Goal: Communication & Community: Answer question/provide support

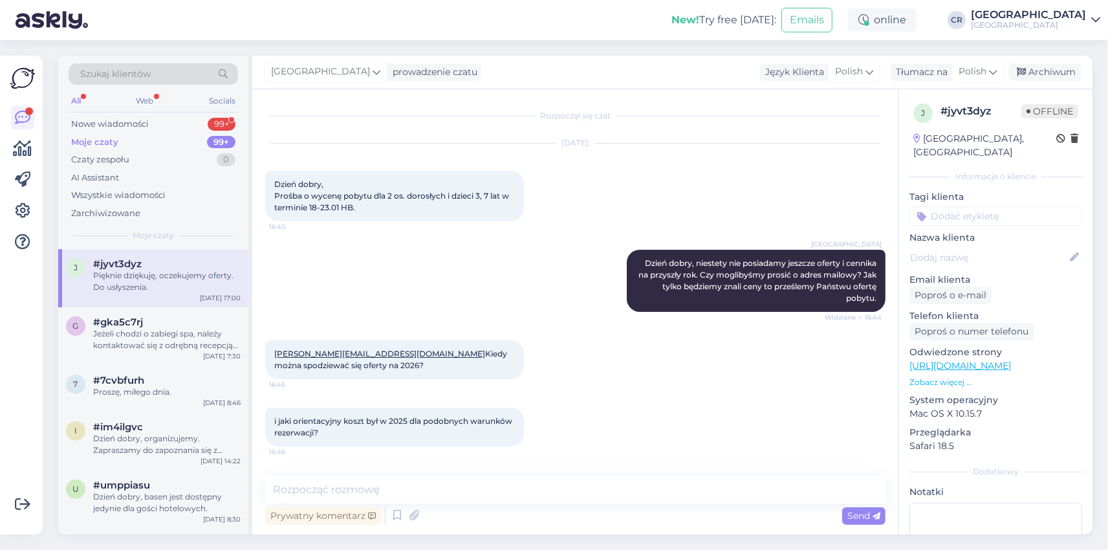
scroll to position [166, 0]
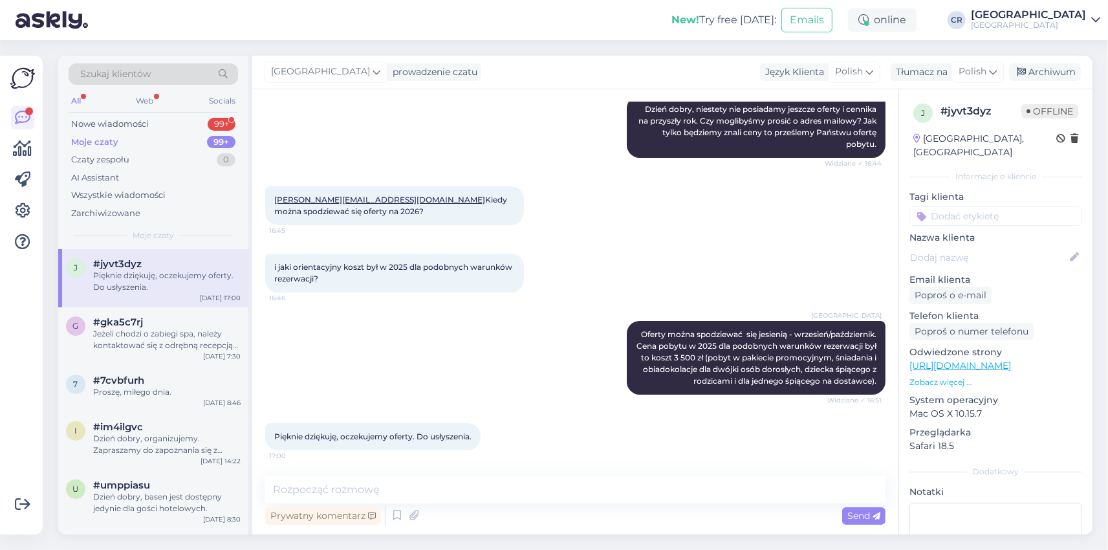
click at [171, 141] on div "Moje czaty 99+" at bounding box center [153, 142] width 169 height 18
click at [173, 125] on div "Nowe wiadomości 99+" at bounding box center [153, 124] width 169 height 18
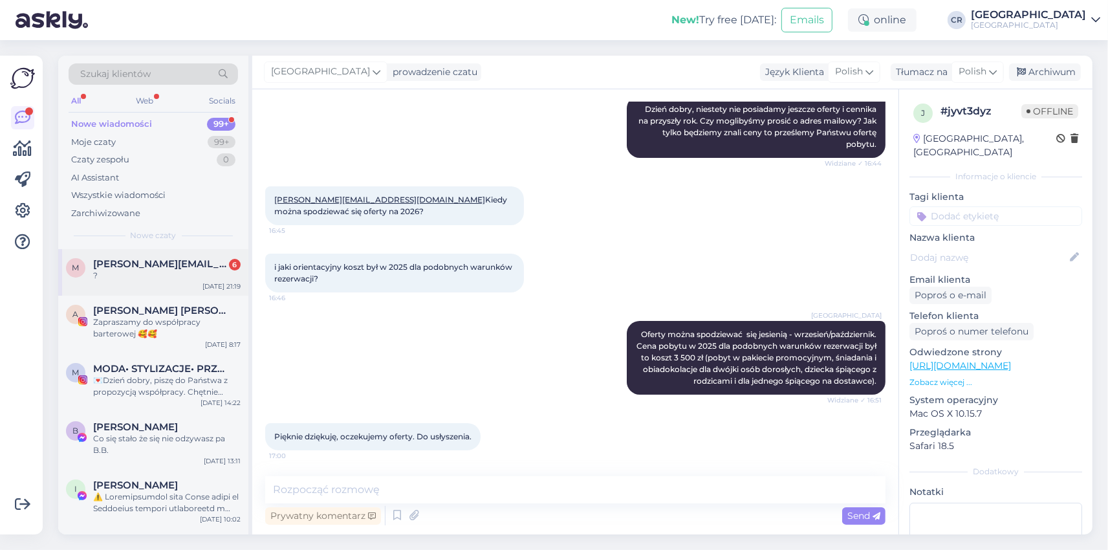
click at [194, 281] on div "m mariusz.olenkiewicz@gmail.com 6 ? Aug 24 21:19" at bounding box center [153, 272] width 190 height 47
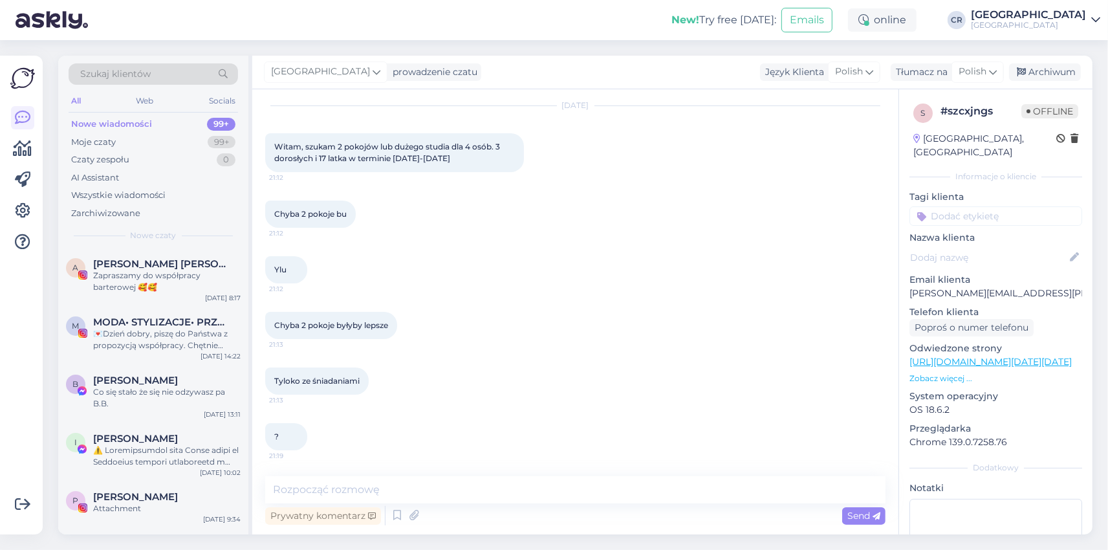
scroll to position [140, 0]
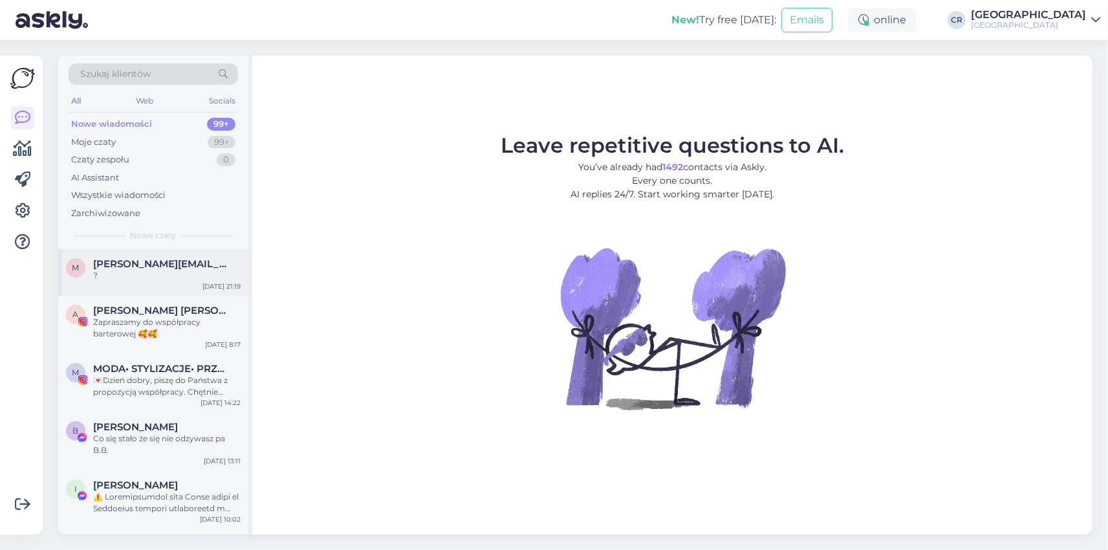
click at [149, 277] on div "?" at bounding box center [166, 276] width 147 height 12
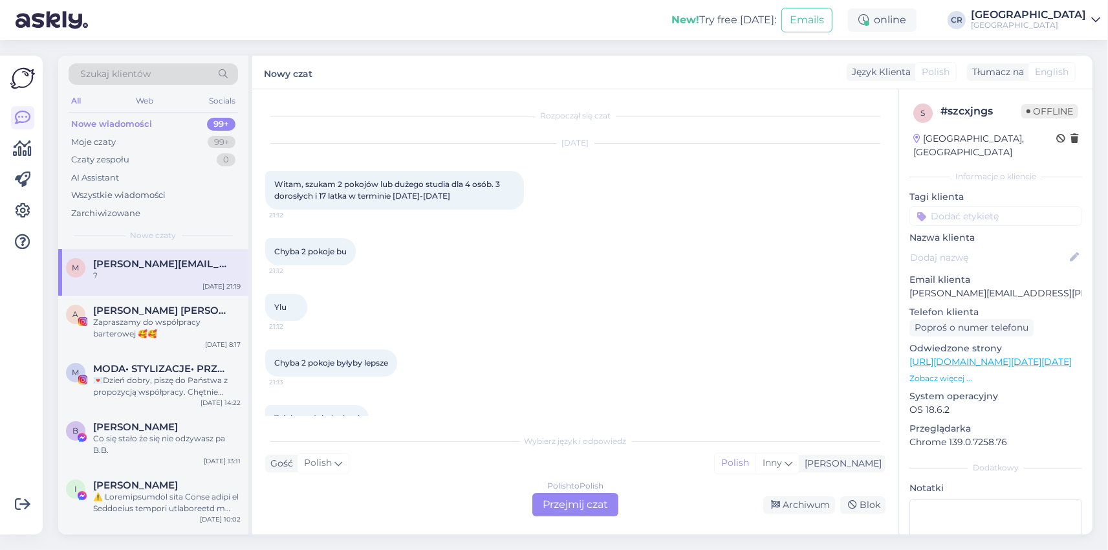
click at [568, 507] on div "Polish to Polish Przejmij czat" at bounding box center [575, 504] width 86 height 23
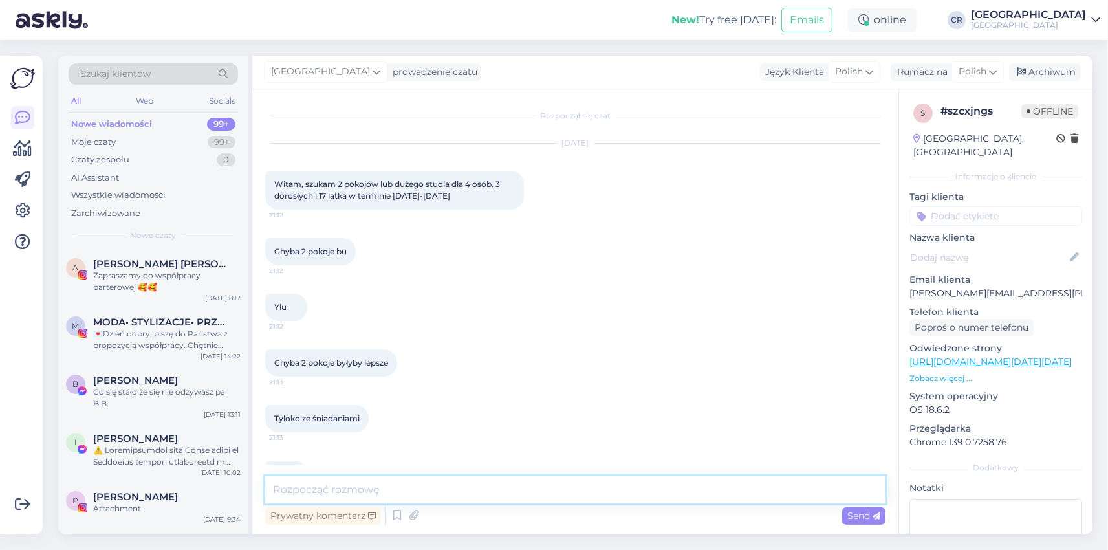
click at [309, 479] on textarea at bounding box center [575, 489] width 620 height 27
click at [365, 475] on textarea "Dzień dobry, W terminie" at bounding box center [575, 481] width 620 height 43
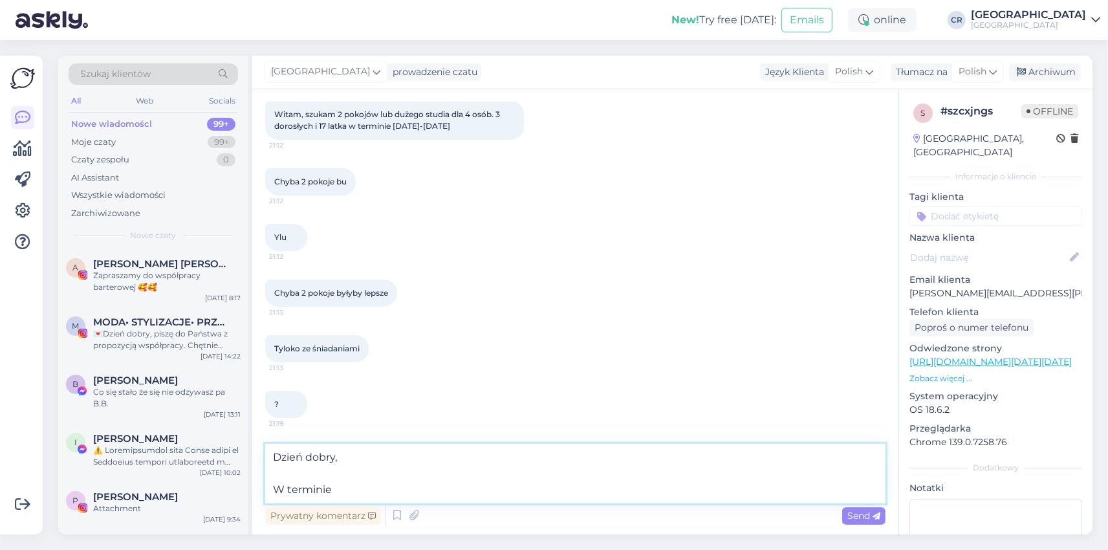
scroll to position [38, 0]
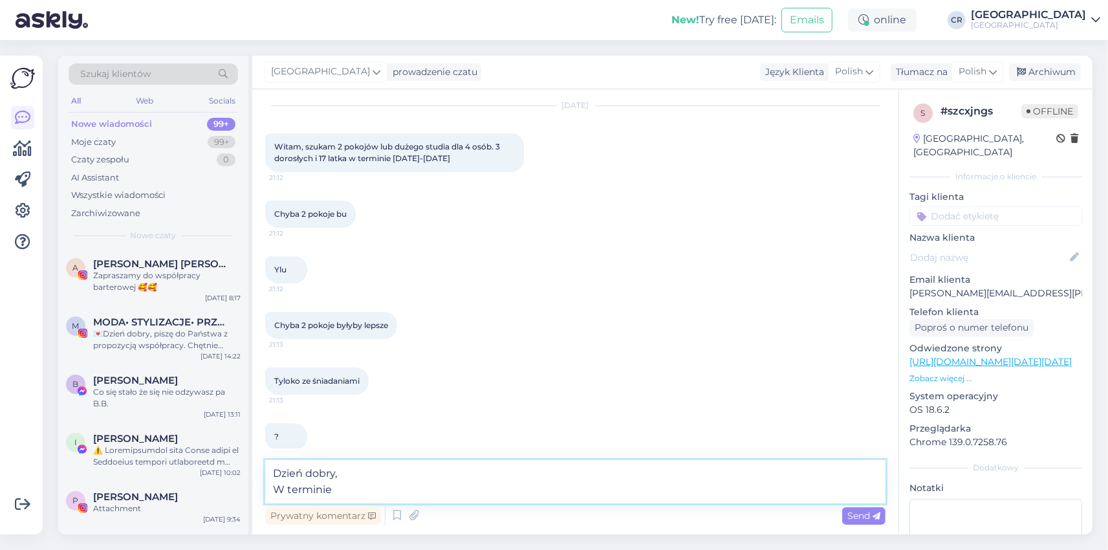
click at [345, 489] on textarea "Dzień dobry, W terminie" at bounding box center [575, 481] width 620 height 43
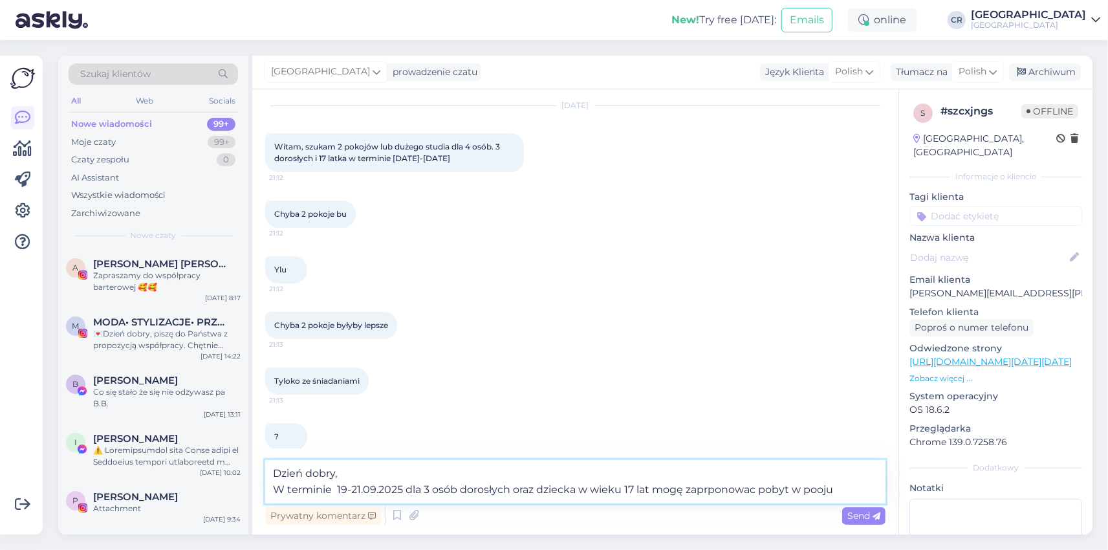
click at [816, 491] on textarea "Dzień dobry, W terminie 19-21.09.2025 dla 3 osób dorosłych oraz dziecka w wieku…" at bounding box center [575, 481] width 620 height 43
click at [708, 491] on textarea "Dzień dobry, W terminie 19-21.09.2025 dla 3 osób dorosłych oraz dziecka w wieku…" at bounding box center [575, 481] width 620 height 43
click at [760, 490] on textarea "Dzień dobry, W terminie 19-21.09.2025 dla 3 osób dorosłych oraz dziecka w wieku…" at bounding box center [575, 481] width 620 height 43
click at [849, 483] on textarea "Dzień dobry, W terminie 19-21.09.2025 dla 3 osób dorosłych oraz dziecka w wieku…" at bounding box center [575, 481] width 620 height 43
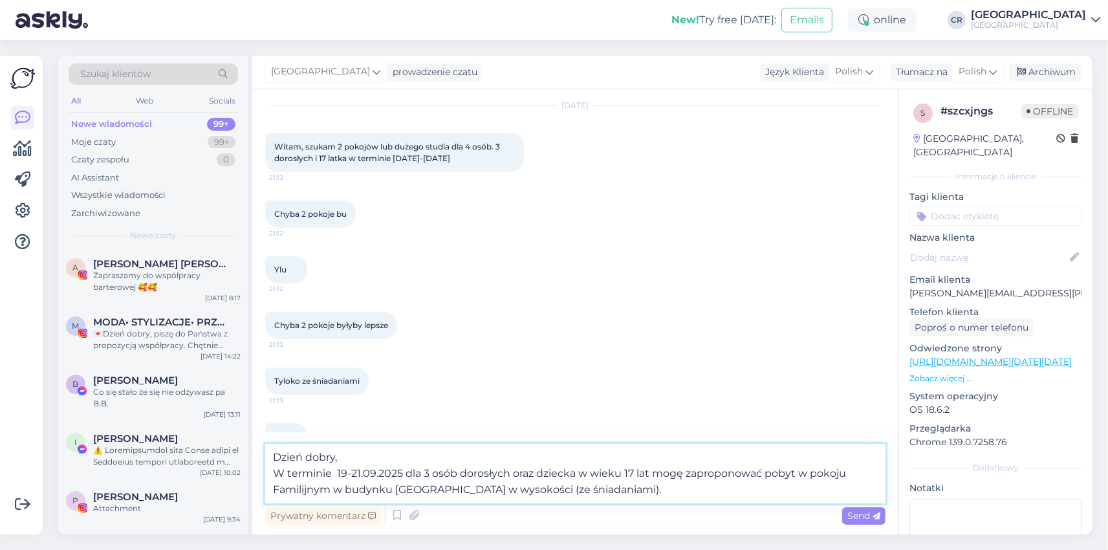
scroll to position [70, 0]
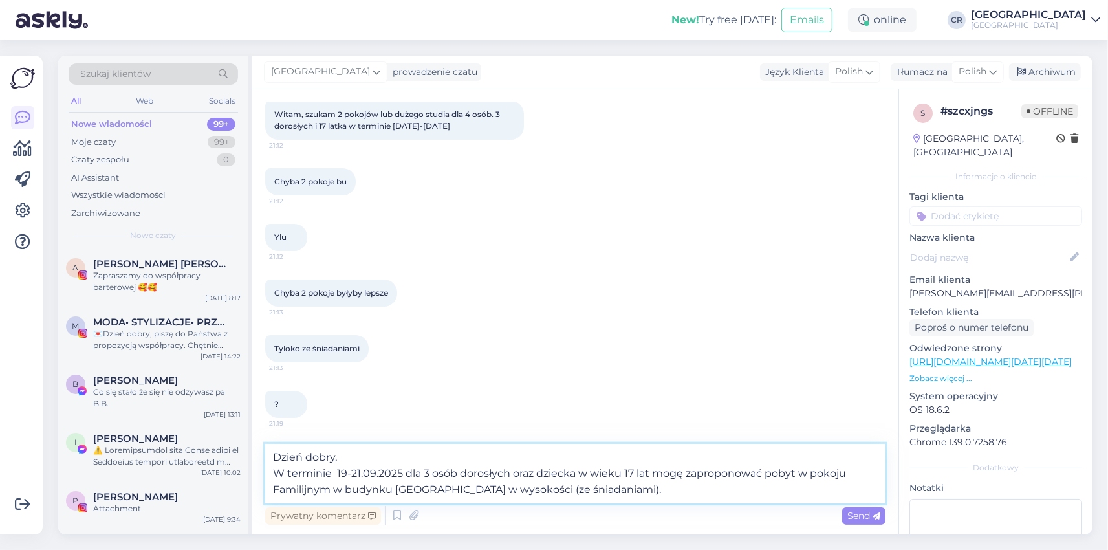
click at [524, 491] on textarea "Dzień dobry, W terminie 19-21.09.2025 dla 3 osób dorosłych oraz dziecka w wieku…" at bounding box center [575, 473] width 620 height 59
type textarea "Dzień dobry, W terminie 19-21.09.2025 dla 3 osób dorosłych oraz dziecka w wieku…"
click at [848, 517] on span "Send" at bounding box center [863, 516] width 33 height 12
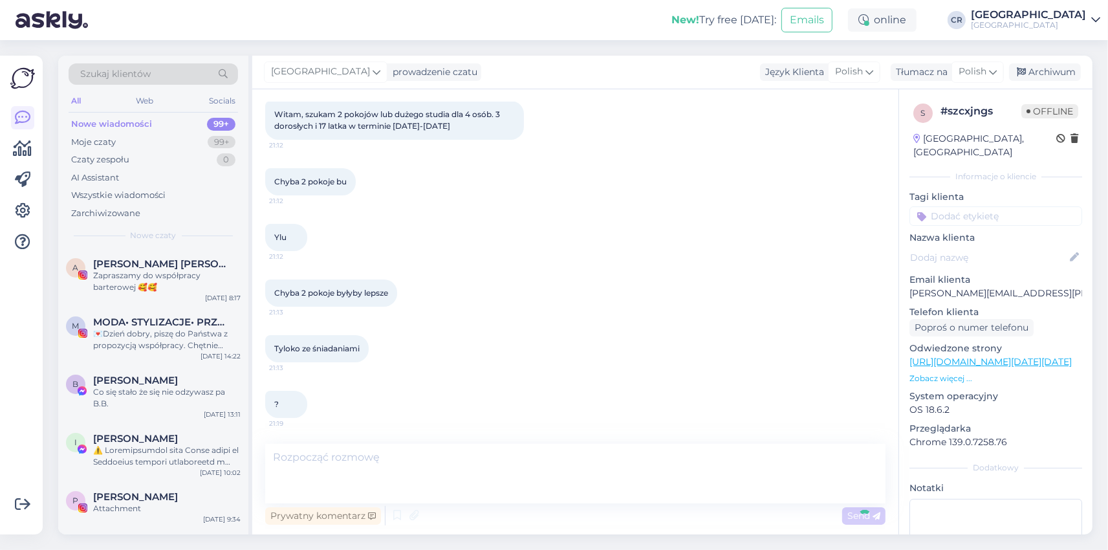
scroll to position [140, 0]
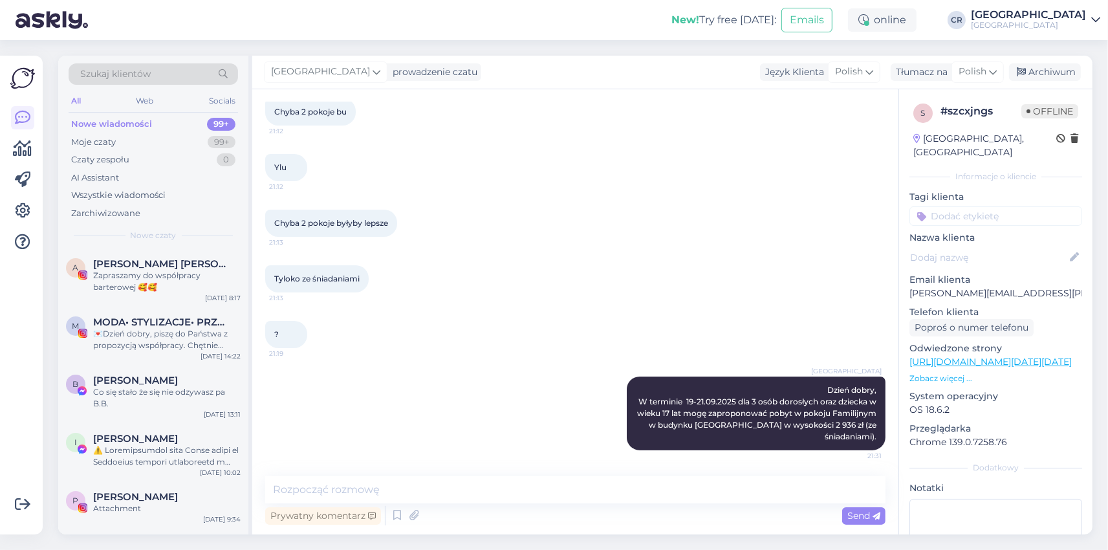
click at [402, 329] on div "? 21:19" at bounding box center [575, 335] width 620 height 56
